Goal: Task Accomplishment & Management: Manage account settings

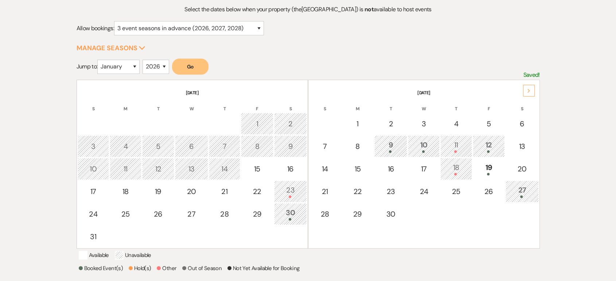
scroll to position [81, 0]
click at [482, 147] on div "12" at bounding box center [489, 146] width 24 height 13
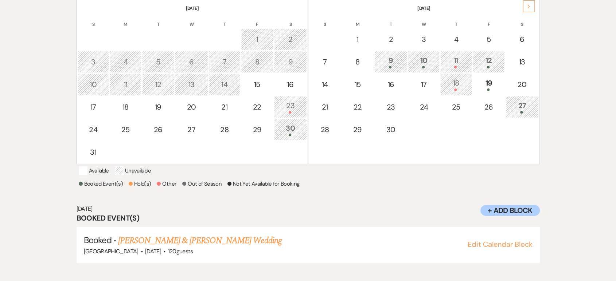
scroll to position [171, 0]
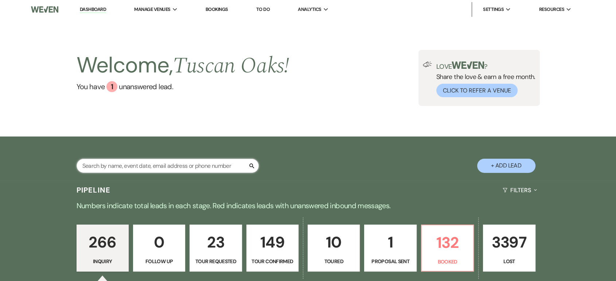
click at [117, 168] on input "text" at bounding box center [168, 166] width 182 height 14
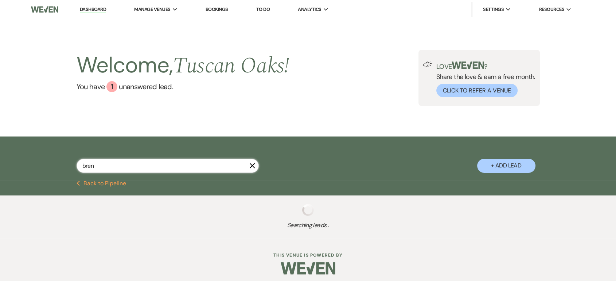
type input "brena"
select select "8"
select select "5"
type input "bre"
select select "8"
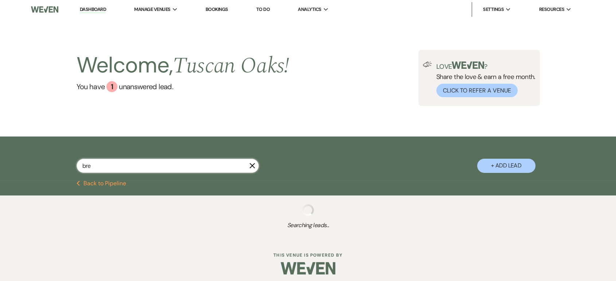
select select "5"
select select "8"
select select "5"
select select "8"
select select "5"
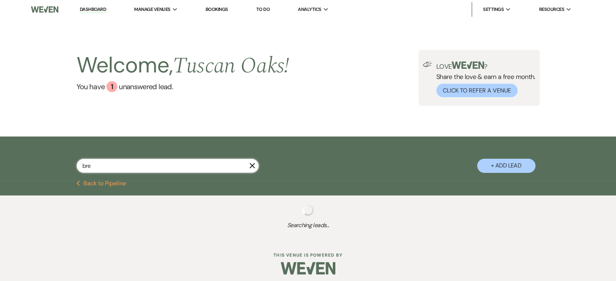
select select "8"
select select "5"
select select "8"
select select "1"
select select "8"
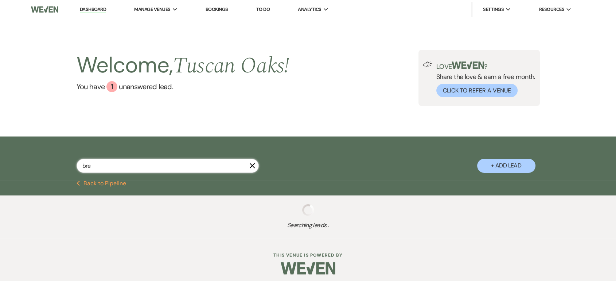
select select "5"
select select "8"
select select "5"
select select "8"
select select "5"
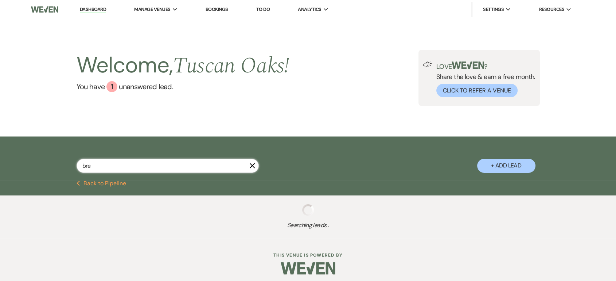
select select "8"
select select "5"
select select "8"
select select "5"
select select "8"
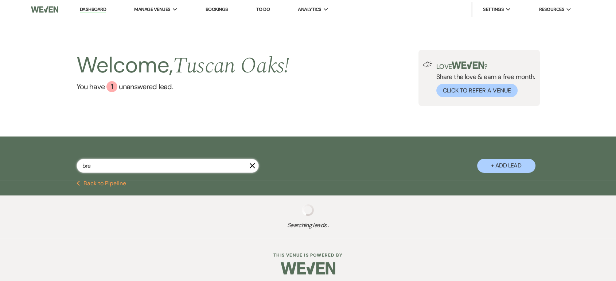
select select "5"
select select "8"
select select "5"
select select "8"
select select "5"
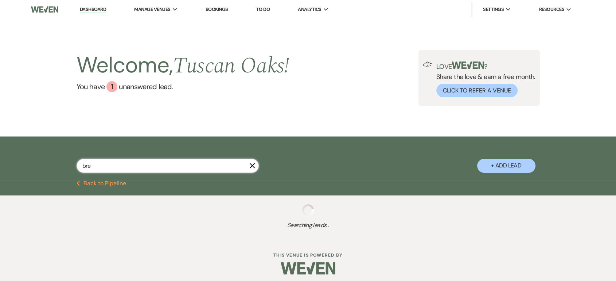
select select "8"
select select "5"
select select "8"
select select "5"
select select "8"
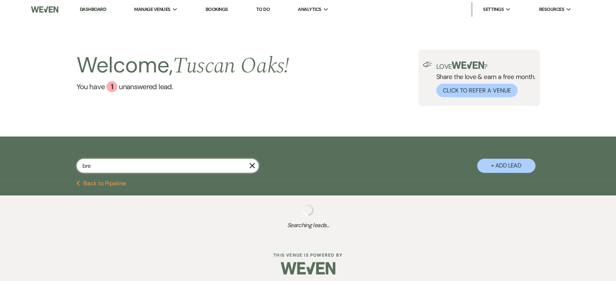
select select "7"
select select "8"
select select "5"
select select "8"
select select "5"
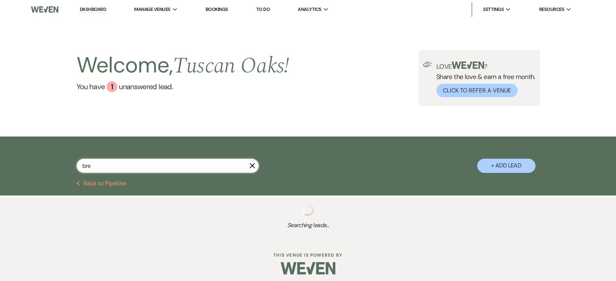
select select "8"
select select "5"
select select "8"
select select "5"
select select "8"
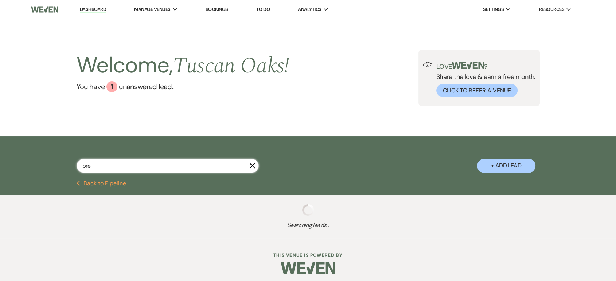
select select "5"
select select "8"
select select "5"
select select "8"
select select "5"
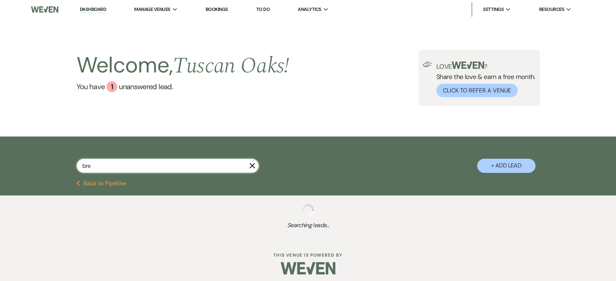
select select "8"
select select "5"
select select "8"
select select "5"
select select "8"
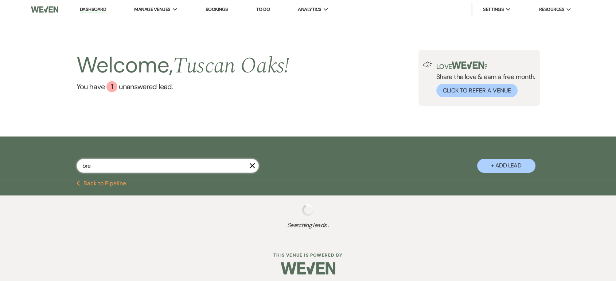
select select "5"
select select "8"
select select "1"
select select "4"
select select "8"
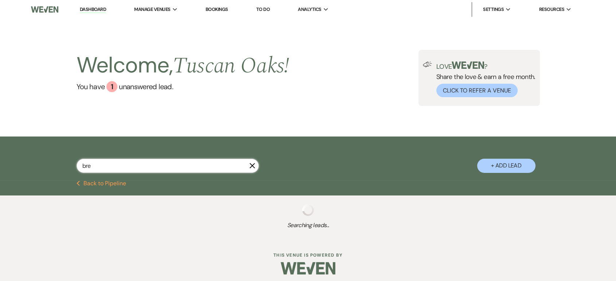
select select "5"
select select "8"
select select "5"
select select "8"
select select "5"
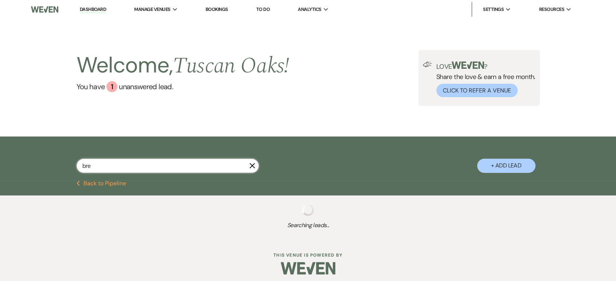
select select "8"
select select "5"
select select "8"
select select "5"
select select "8"
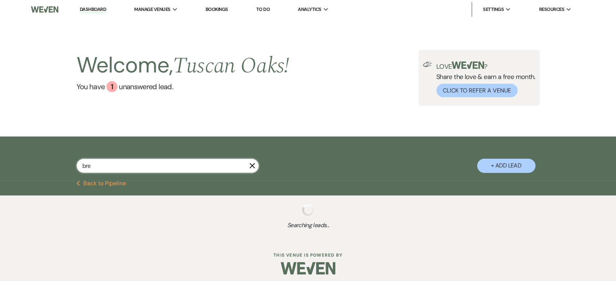
select select "5"
select select "8"
select select "5"
select select "8"
select select "5"
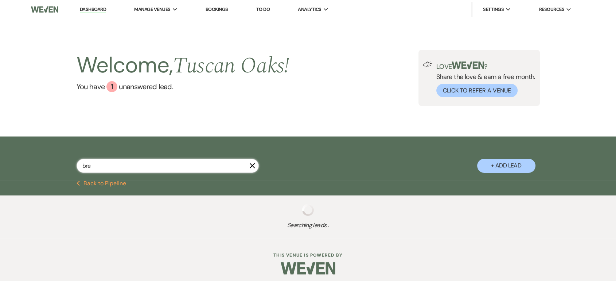
select select "8"
select select "5"
select select "8"
select select "5"
select select "8"
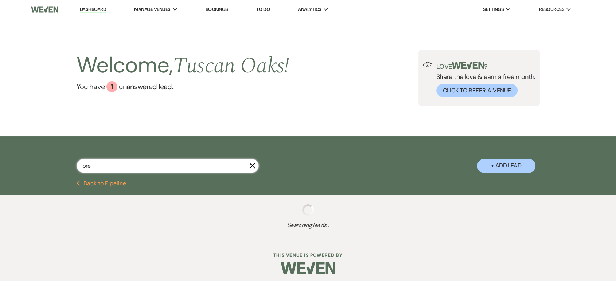
select select "5"
select select "8"
select select "5"
select select "8"
select select "5"
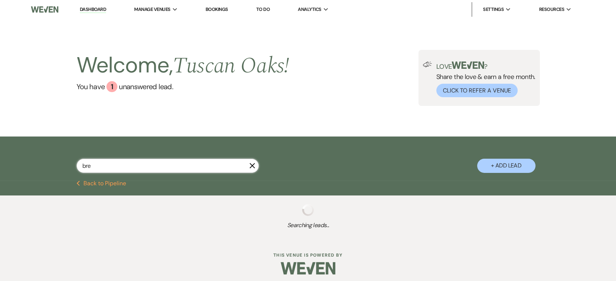
select select "8"
select select "5"
select select "8"
select select "5"
select select "4"
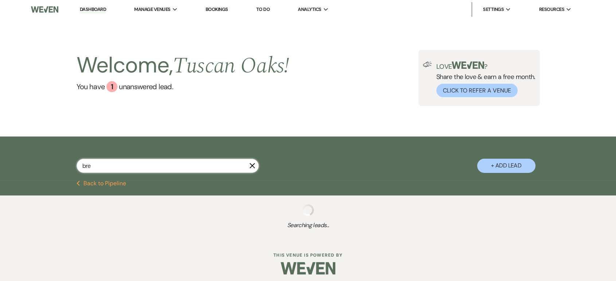
select select "8"
select select "5"
select select "8"
select select "6"
select select "8"
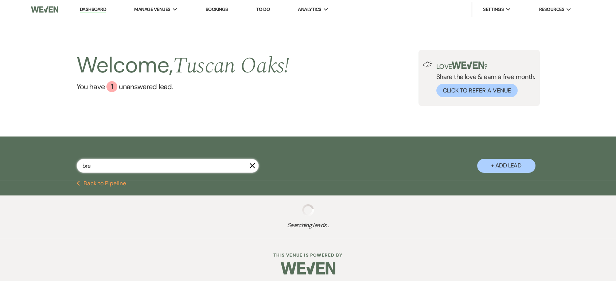
select select "5"
select select "8"
select select "5"
select select "8"
select select "9"
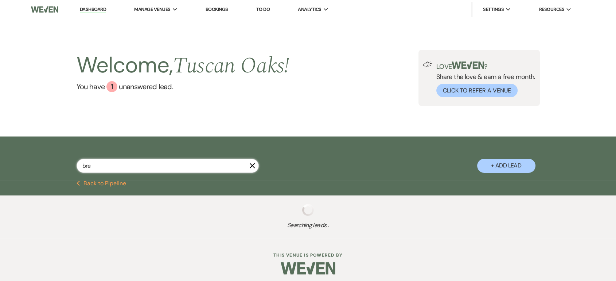
select select "8"
select select "6"
select select "8"
select select "5"
select select "8"
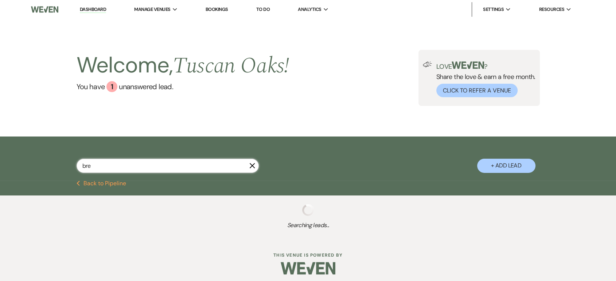
select select "5"
select select "8"
select select "5"
select select "8"
select select "5"
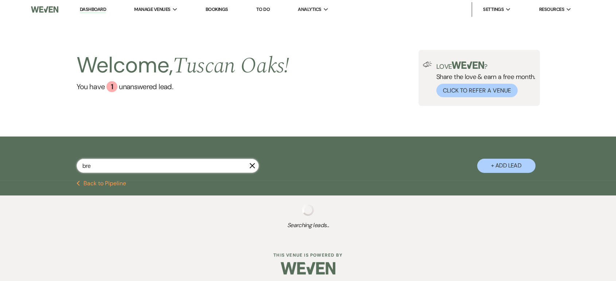
select select "8"
select select "5"
select select "8"
select select "5"
select select "8"
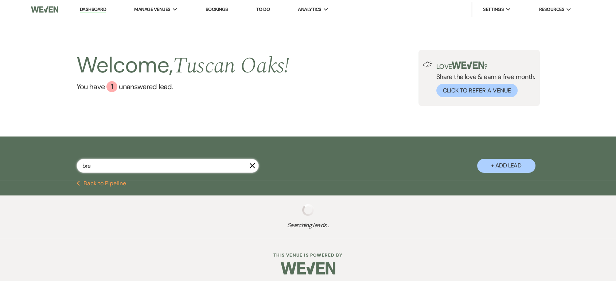
select select "5"
select select "8"
select select "9"
select select "8"
select select "6"
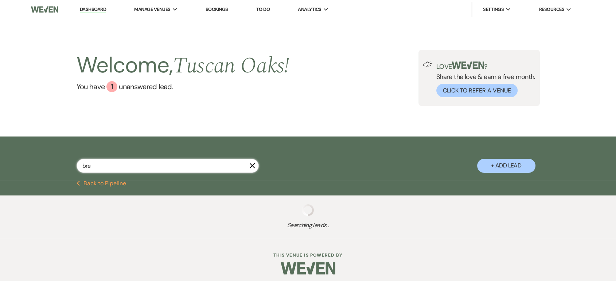
select select "8"
select select "5"
select select "8"
select select "5"
select select "8"
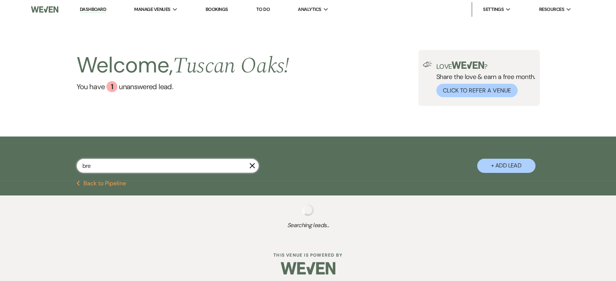
select select "5"
select select "8"
select select "5"
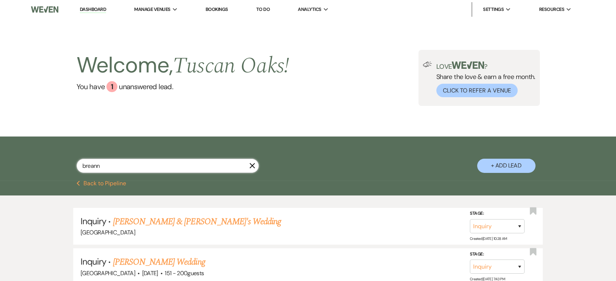
type input "[PERSON_NAME]"
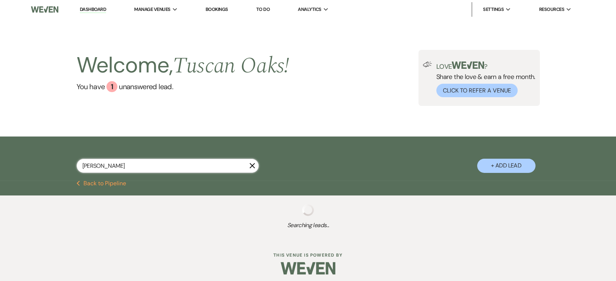
select select "8"
select select "5"
select select "8"
select select "5"
select select "8"
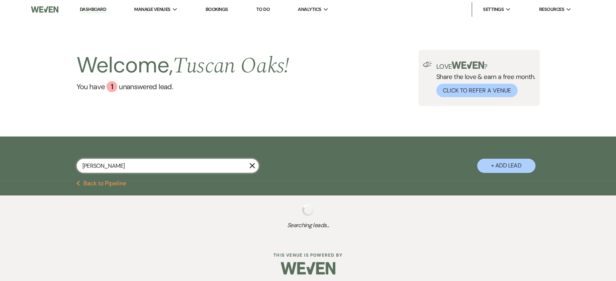
select select "5"
select select "8"
select select "5"
select select "8"
select select "5"
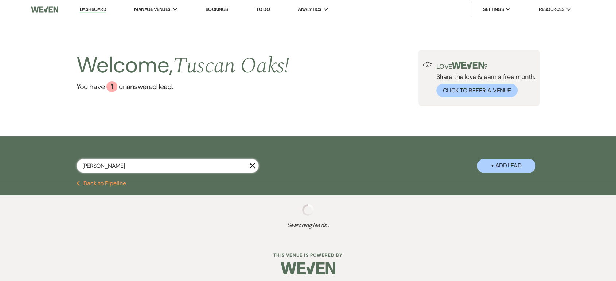
select select "8"
select select "6"
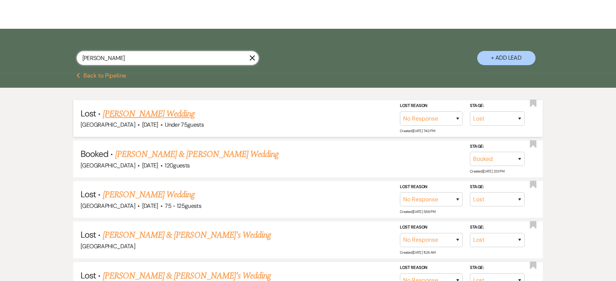
scroll to position [108, 0]
type input "[PERSON_NAME]"
click at [234, 152] on link "[PERSON_NAME] & [PERSON_NAME] Wedding" at bounding box center [196, 154] width 163 height 13
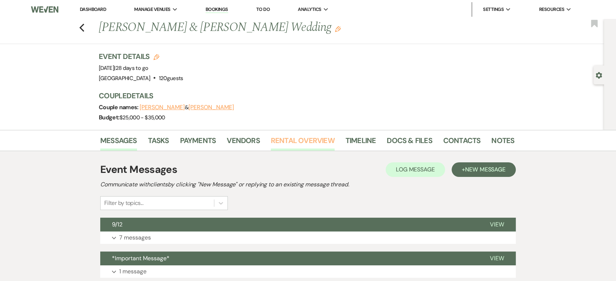
click at [313, 142] on link "Rental Overview" at bounding box center [303, 143] width 64 height 16
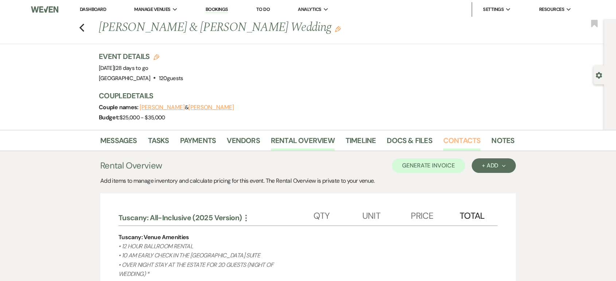
click at [474, 138] on link "Contacts" at bounding box center [462, 143] width 38 height 16
